Goal: Find specific page/section: Find specific page/section

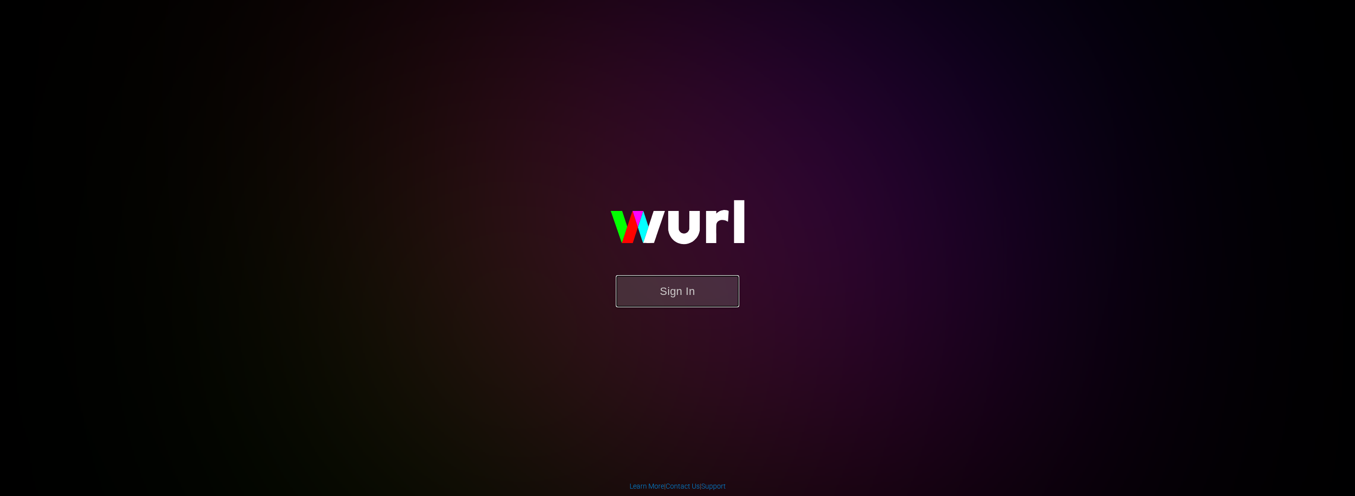
click at [690, 286] on button "Sign In" at bounding box center [677, 291] width 123 height 32
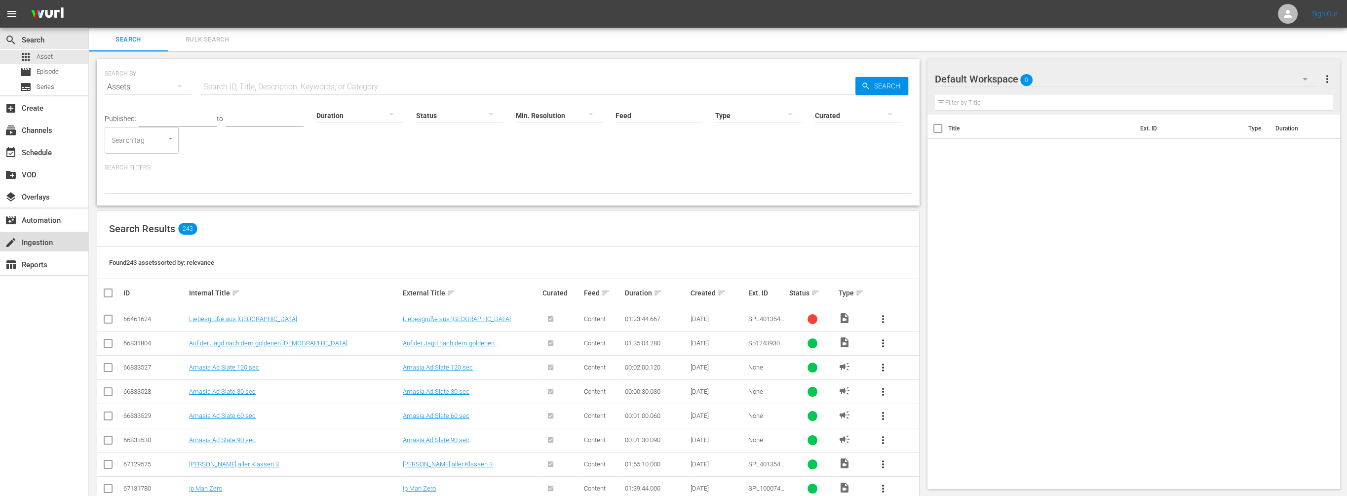
click at [39, 239] on div "create Ingestion" at bounding box center [27, 240] width 55 height 9
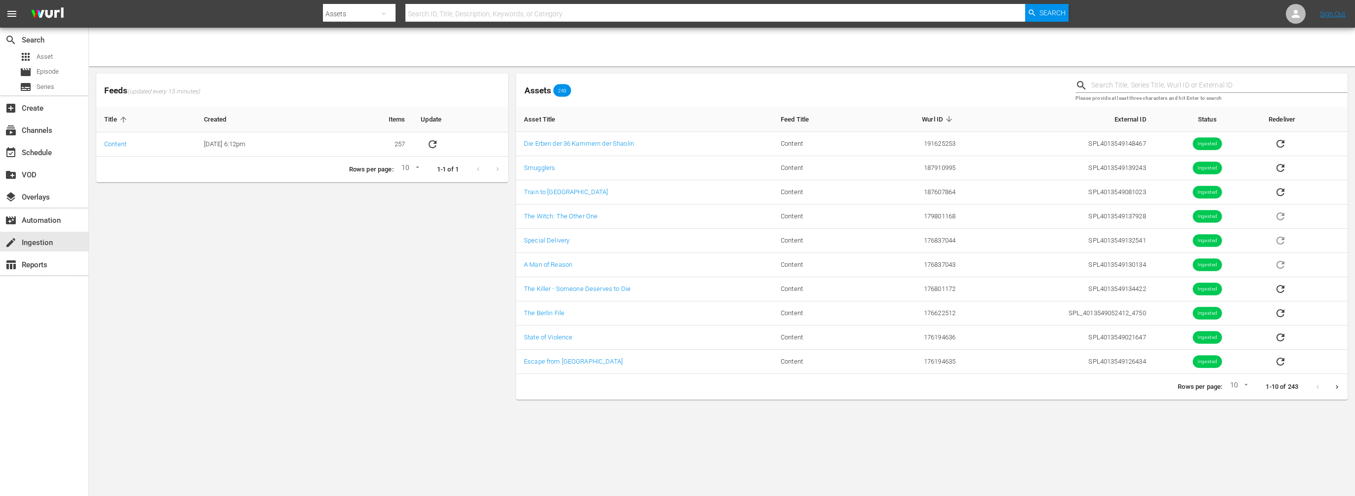
click at [482, 15] on input "text" at bounding box center [715, 14] width 620 height 24
type input "peninsula"
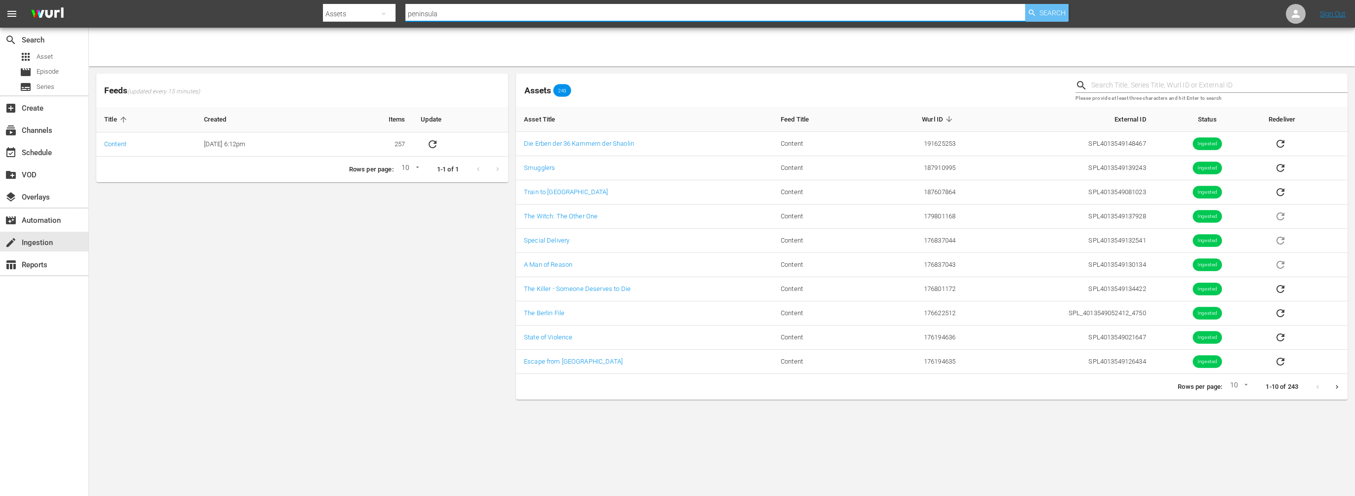
click at [1052, 16] on span "Search" at bounding box center [1052, 13] width 26 height 18
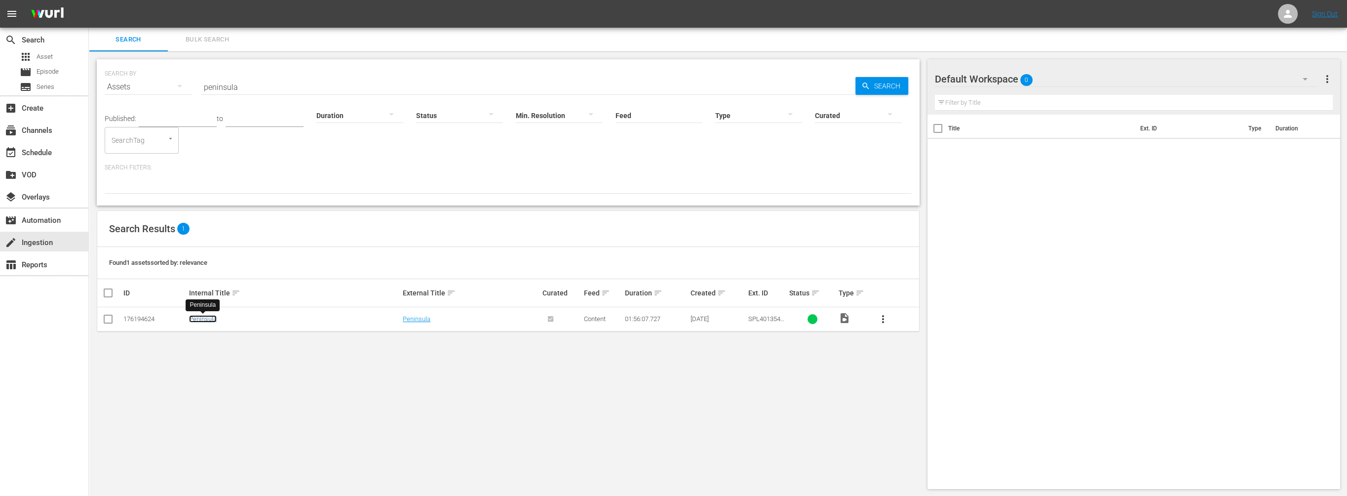
click at [209, 319] on link "Peninsula" at bounding box center [203, 318] width 28 height 7
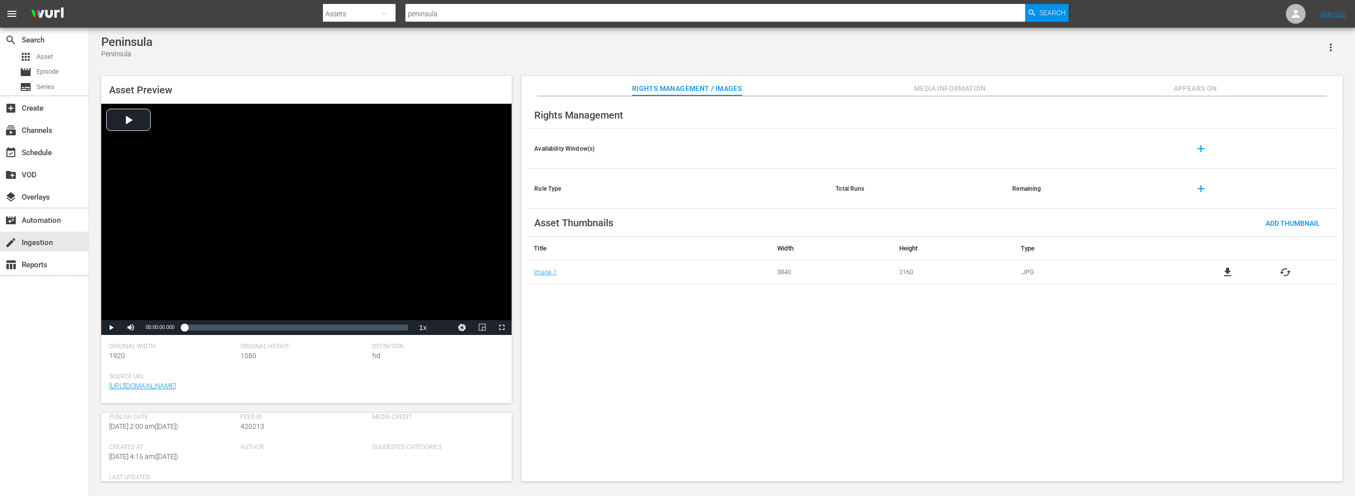
scroll to position [274, 0]
click at [165, 459] on link "https://content-partner-mrss-feeds.s3.amazonaws.com/splendid_film/Feature_SPL_P…" at bounding box center [142, 463] width 67 height 8
click at [111, 327] on span "Video Player" at bounding box center [111, 327] width 0 height 0
click at [226, 328] on div "00:21:47.410" at bounding box center [226, 327] width 0 height 10
click at [347, 330] on div "Loaded : 0.00% 01:24:20.446 00:15:53.640" at bounding box center [296, 327] width 224 height 10
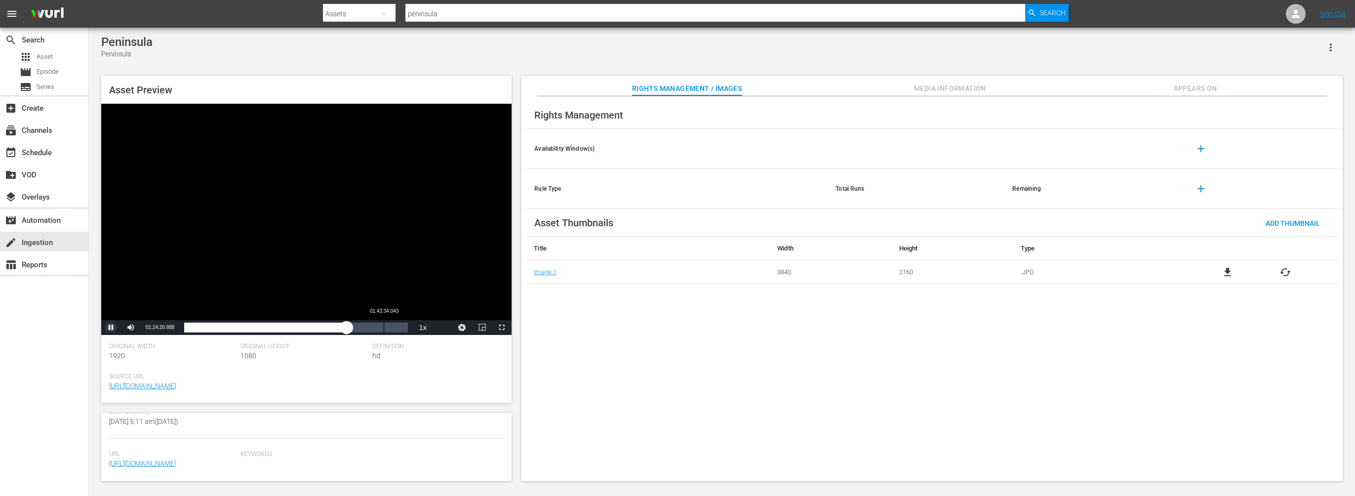
click at [384, 332] on div "01:43:34.043" at bounding box center [384, 327] width 0 height 10
click at [111, 327] on span "Video Player" at bounding box center [111, 327] width 0 height 0
click at [563, 152] on th "Availability Window(s)" at bounding box center [676, 149] width 301 height 40
click at [557, 186] on th "Rule Type" at bounding box center [676, 189] width 301 height 40
click at [46, 56] on span "Asset" at bounding box center [45, 57] width 16 height 10
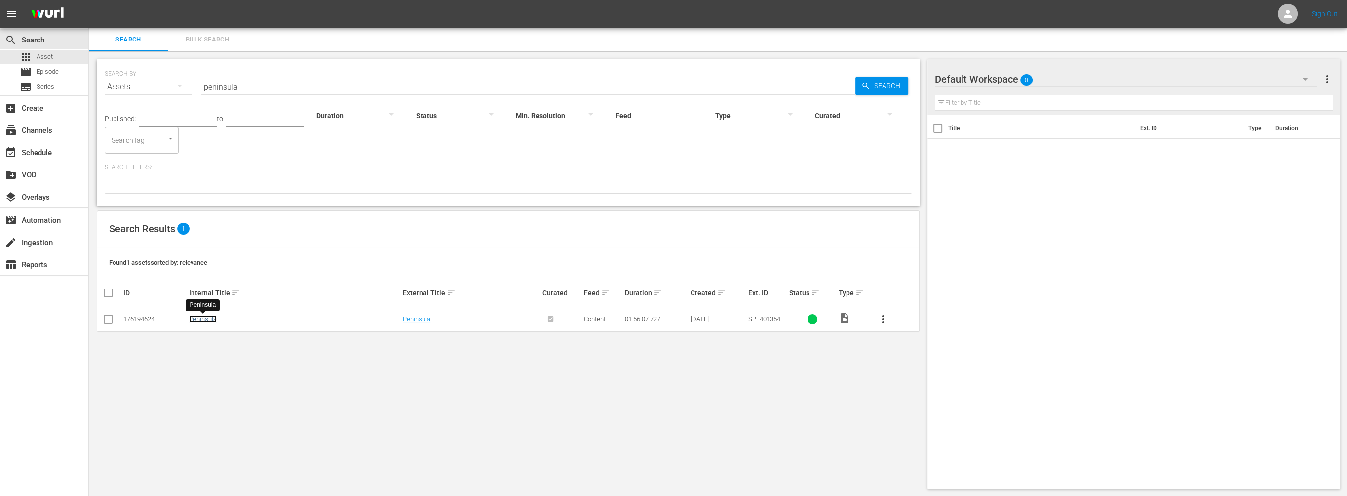
click at [198, 318] on link "Peninsula" at bounding box center [203, 318] width 28 height 7
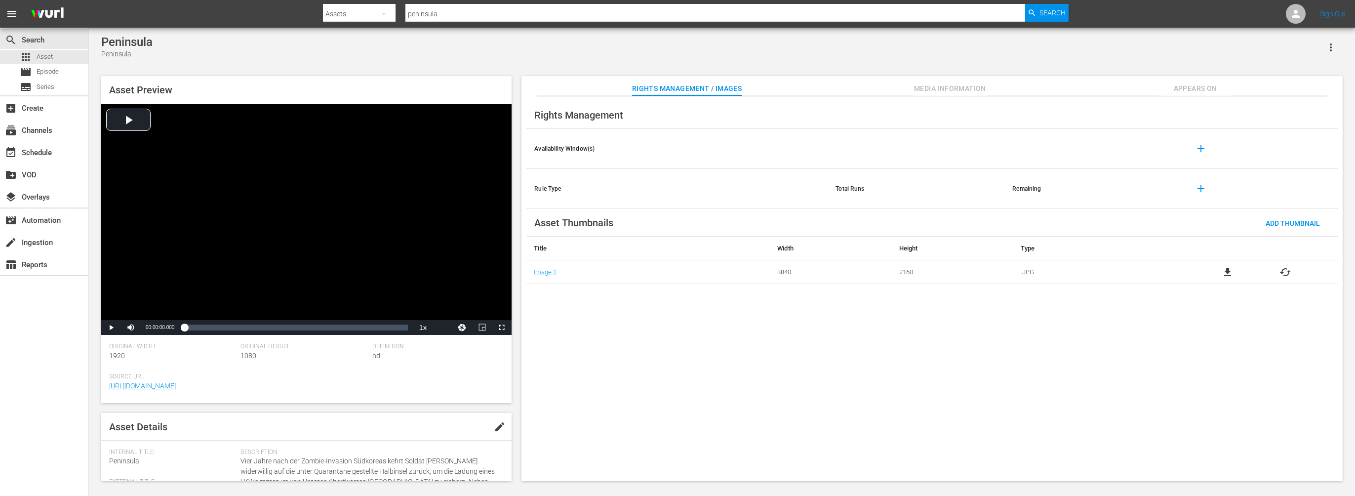
click at [14, 10] on span "menu" at bounding box center [12, 14] width 12 height 12
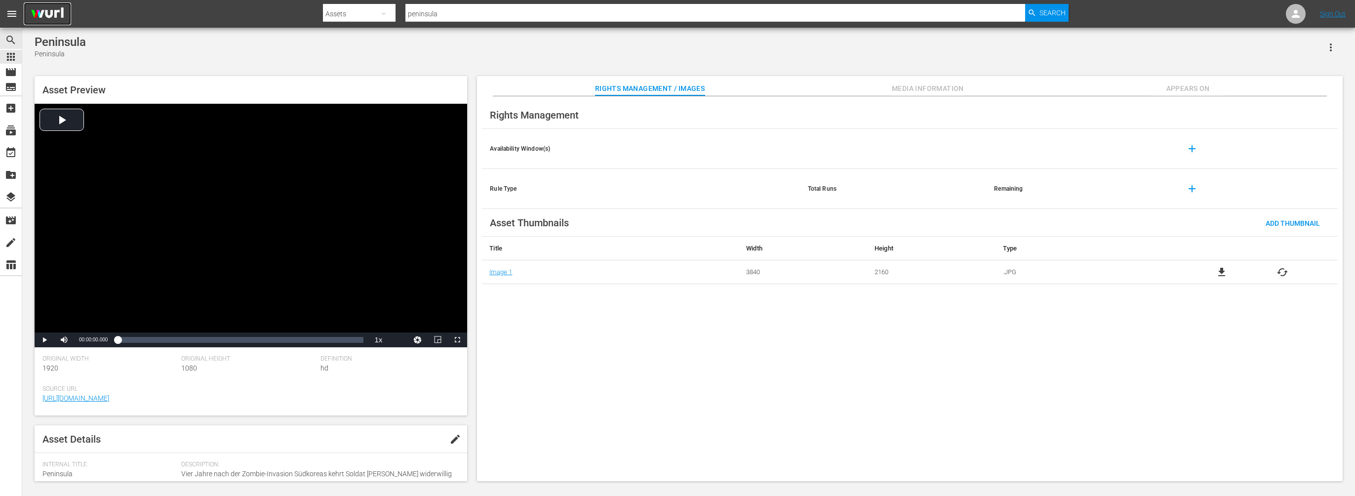
click at [42, 15] on img at bounding box center [47, 13] width 47 height 23
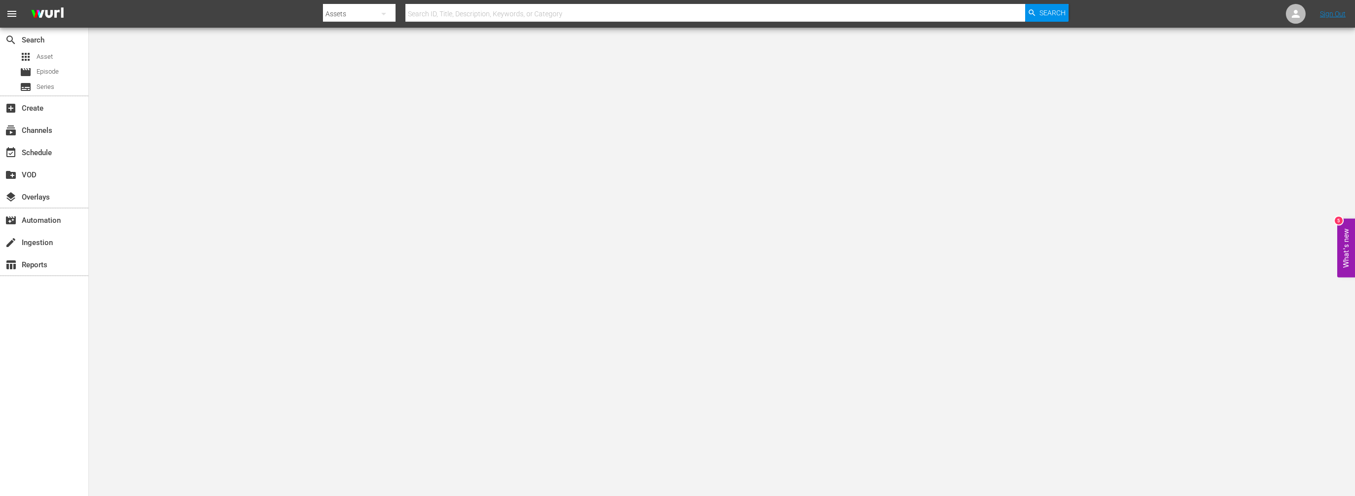
click at [13, 13] on span "menu" at bounding box center [12, 14] width 12 height 12
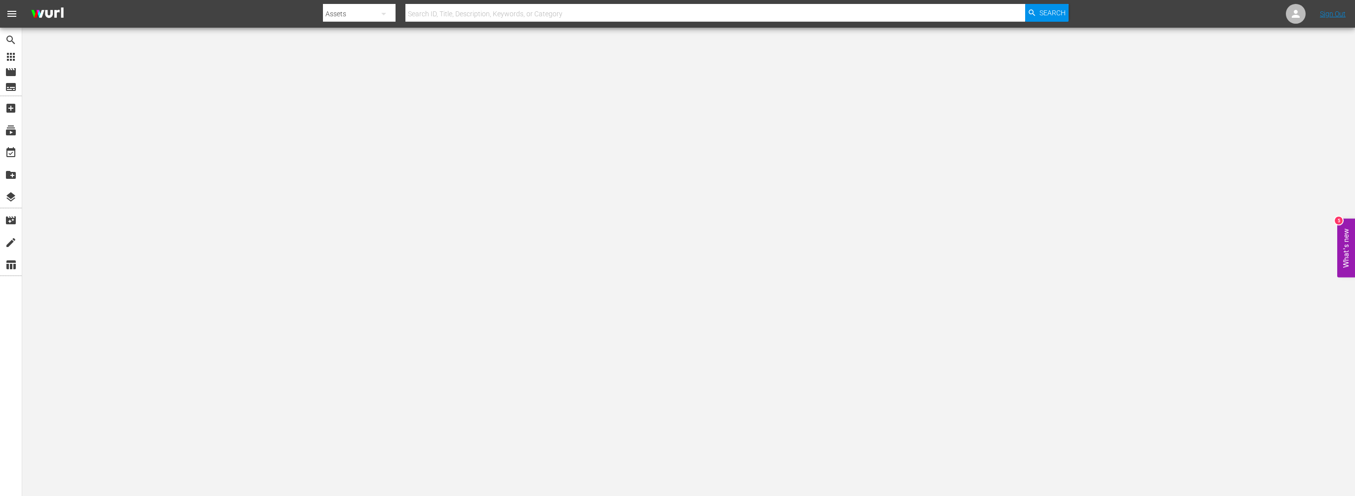
click at [12, 13] on span "menu" at bounding box center [12, 14] width 12 height 12
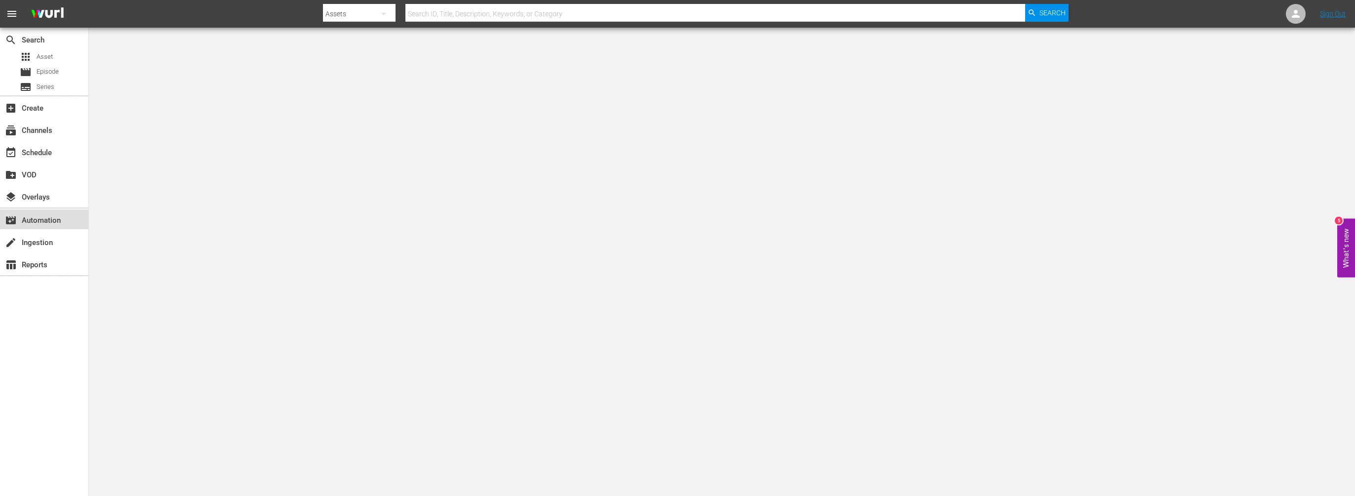
click at [31, 222] on div "movie_filter Automation" at bounding box center [27, 218] width 55 height 9
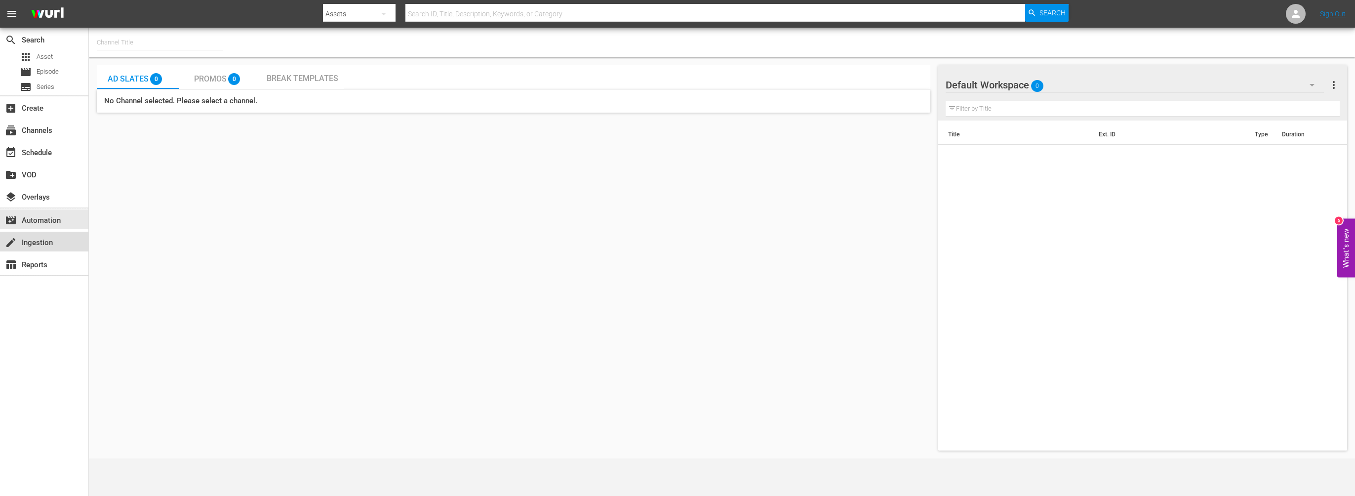
click at [39, 243] on div "create Ingestion" at bounding box center [27, 240] width 55 height 9
